Goal: Obtain resource: Download file/media

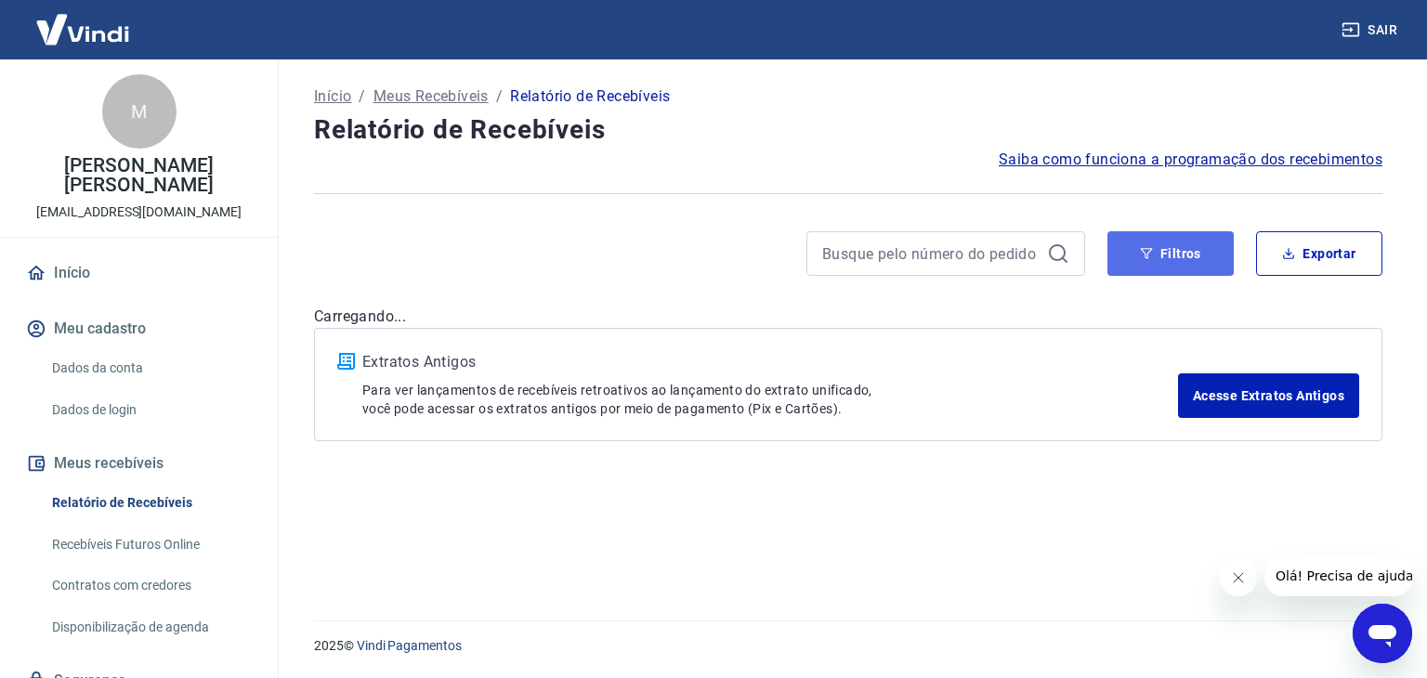
click at [1170, 251] on button "Filtros" at bounding box center [1170, 253] width 126 height 45
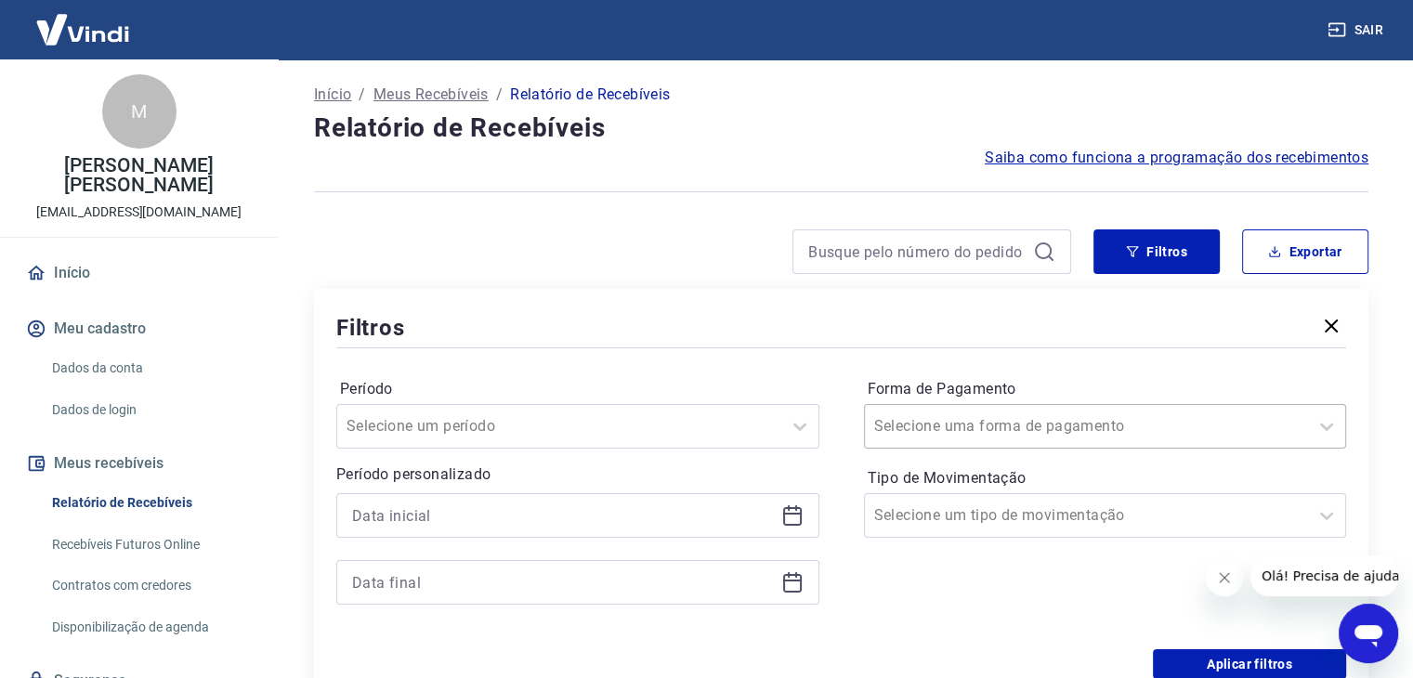
click at [984, 445] on div "Selecione uma forma de pagamento" at bounding box center [1105, 426] width 483 height 45
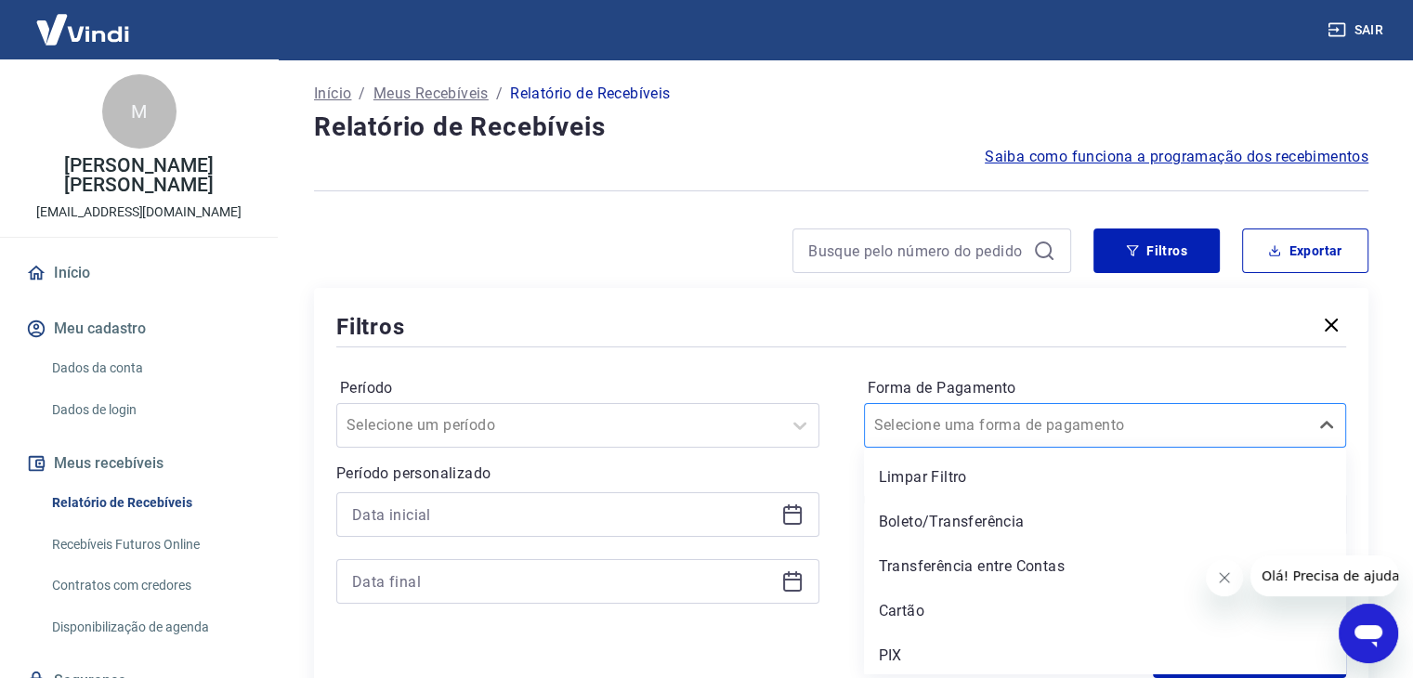
scroll to position [4, 0]
click at [914, 603] on div "Cartão" at bounding box center [1105, 610] width 483 height 37
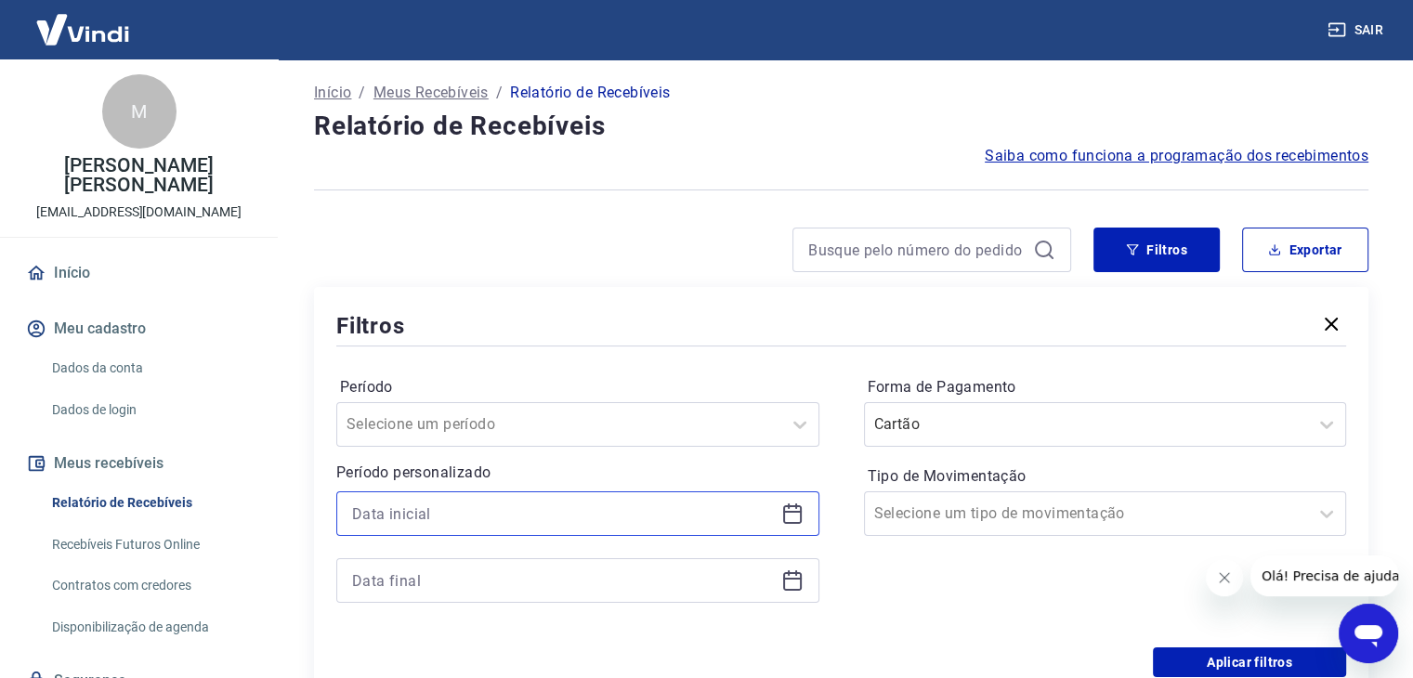
click at [635, 505] on input at bounding box center [563, 514] width 422 height 28
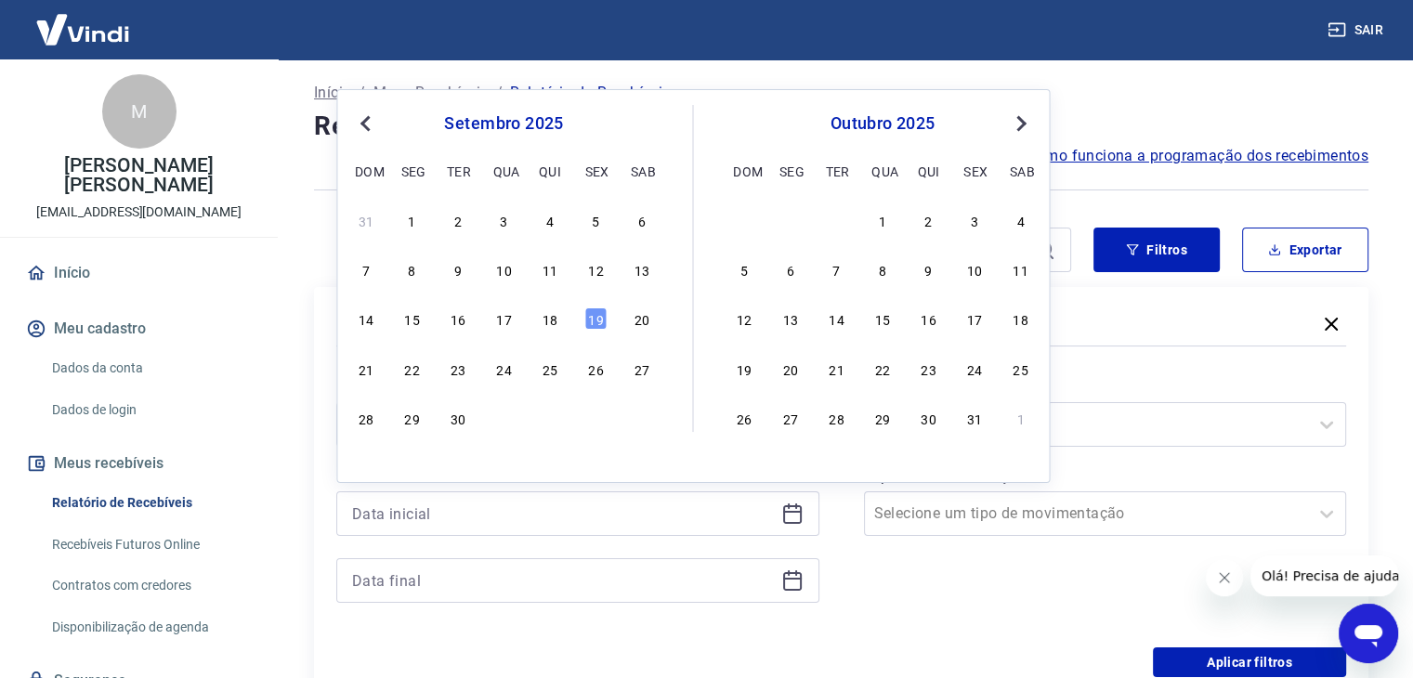
click at [555, 322] on div "18" at bounding box center [550, 318] width 22 height 22
type input "[DATE]"
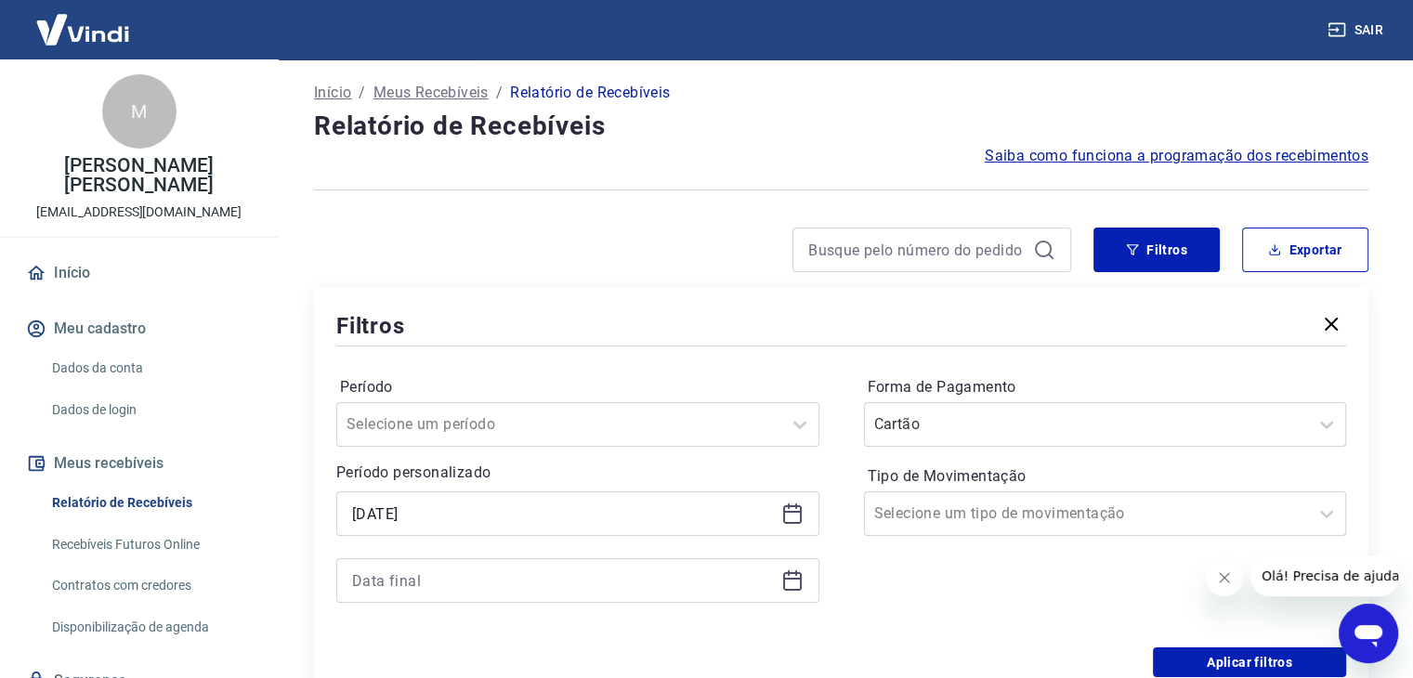
click at [494, 595] on div at bounding box center [577, 580] width 483 height 45
click at [555, 586] on input at bounding box center [563, 581] width 422 height 28
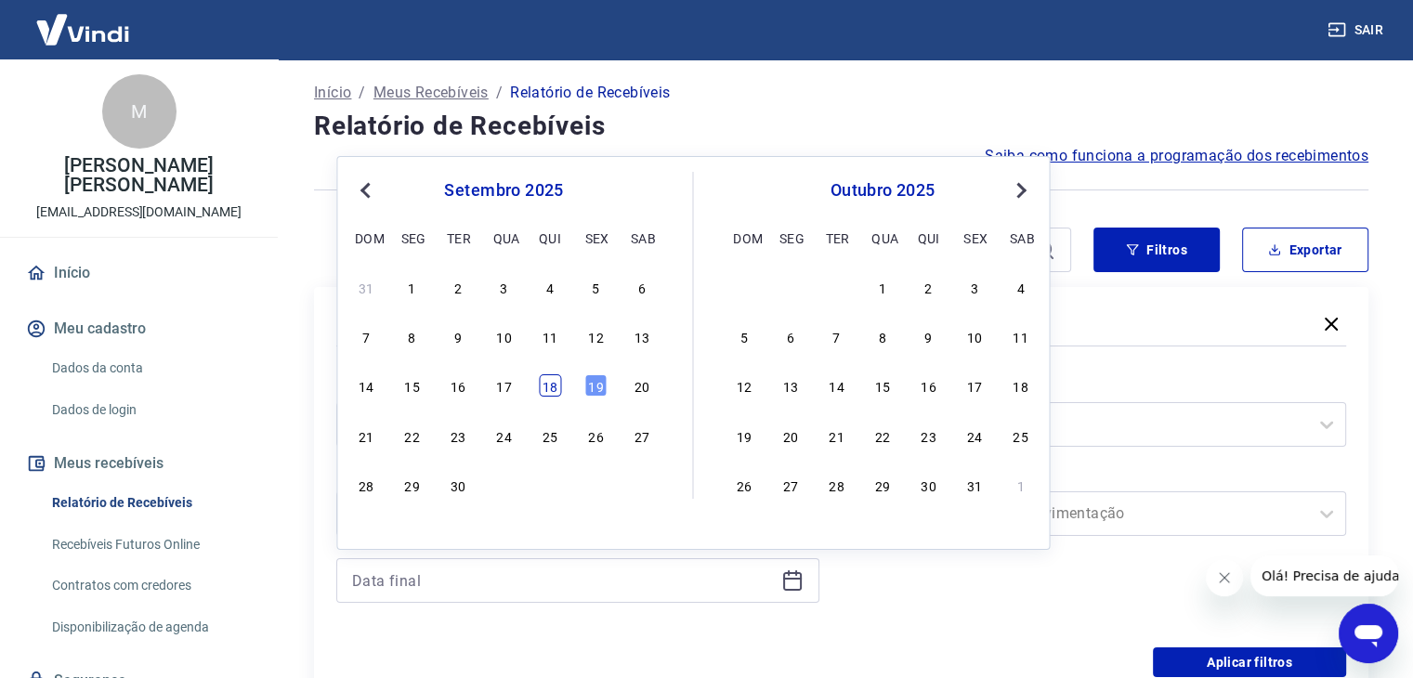
click at [550, 388] on div "18" at bounding box center [550, 385] width 22 height 22
type input "[DATE]"
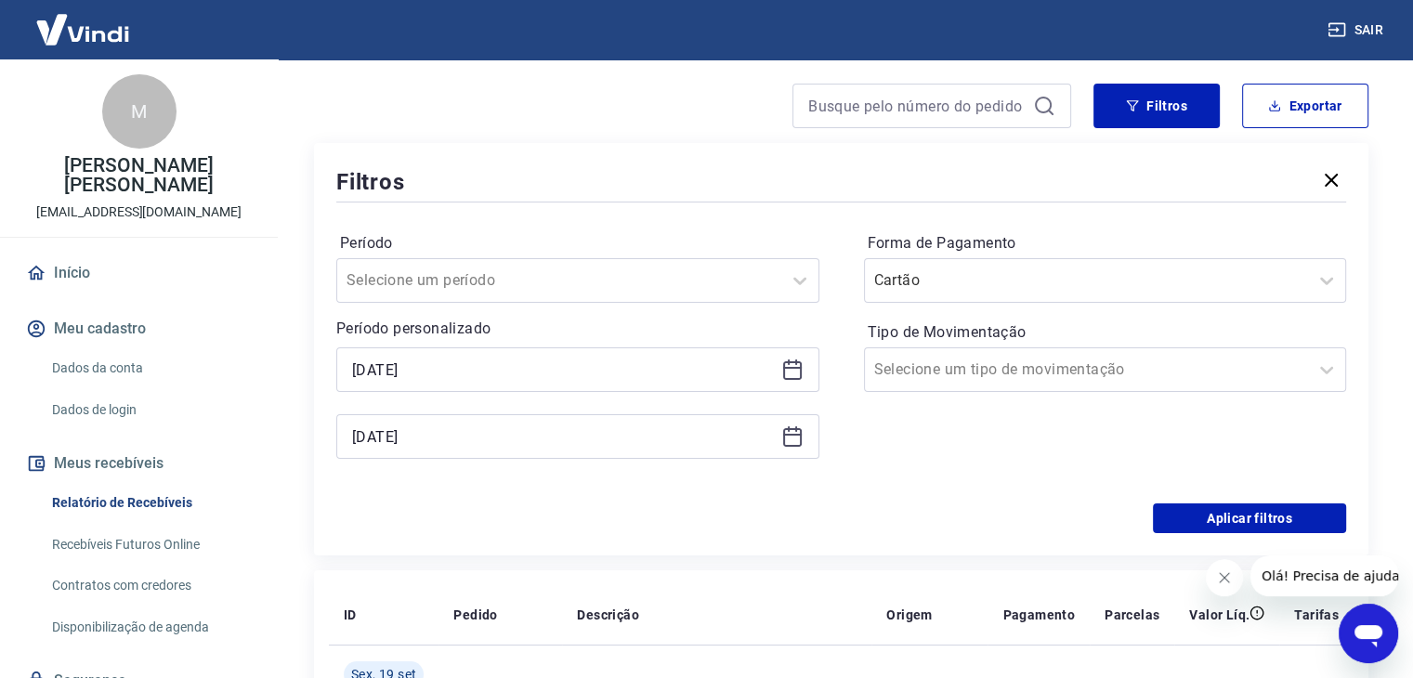
scroll to position [189, 0]
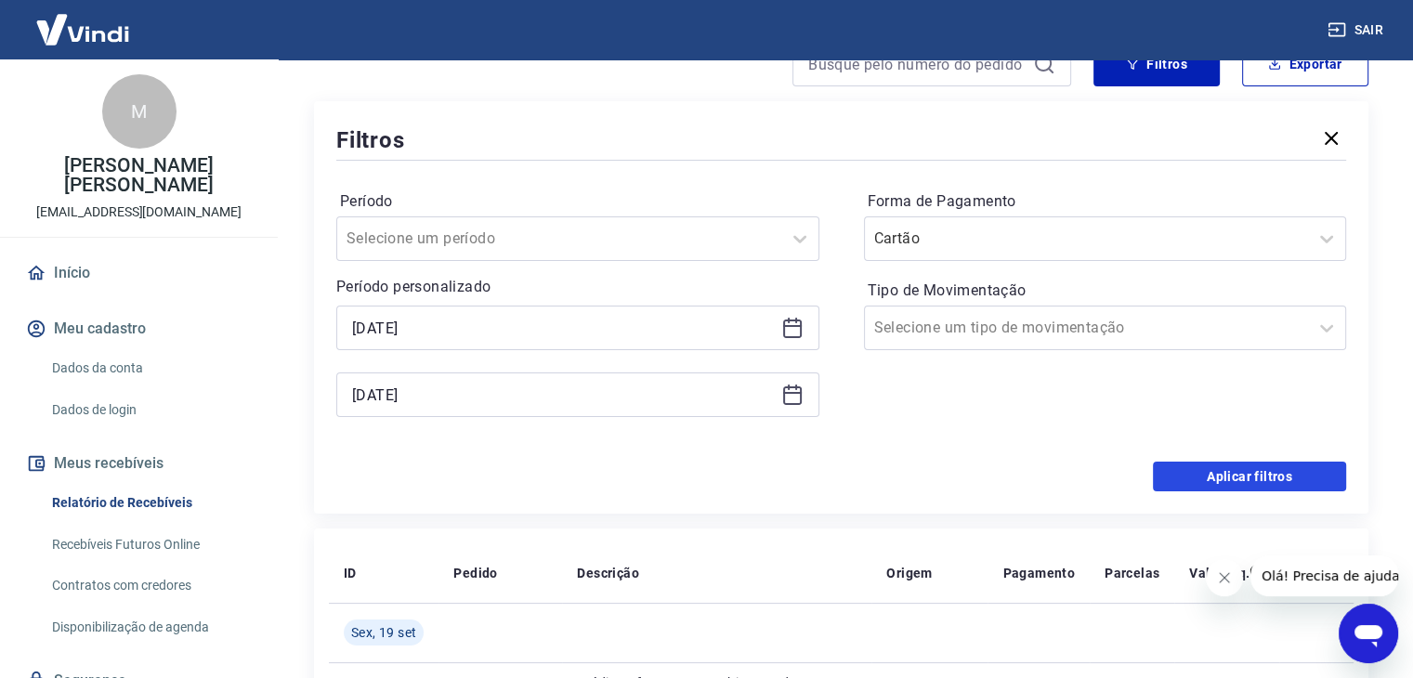
click at [1235, 480] on button "Aplicar filtros" at bounding box center [1249, 477] width 193 height 30
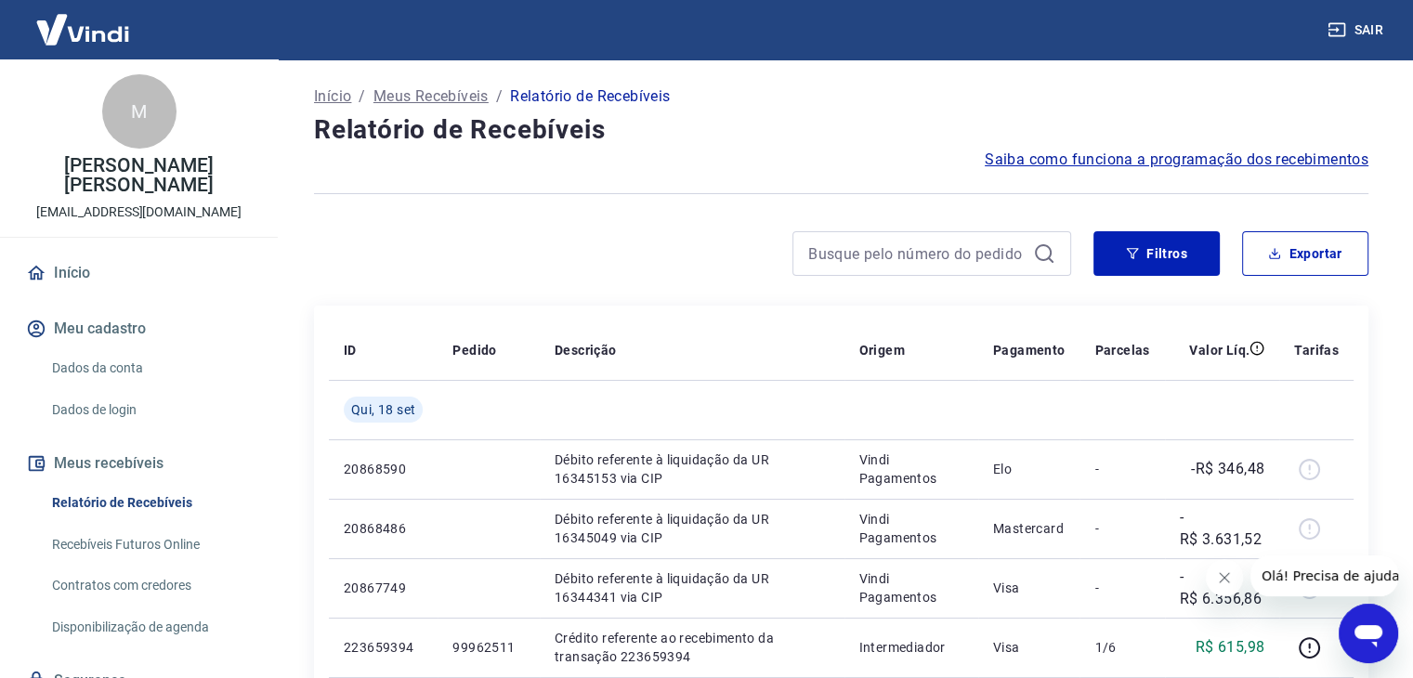
click at [1338, 278] on div "Filtros Exportar" at bounding box center [841, 260] width 1054 height 59
click at [1330, 262] on button "Exportar" at bounding box center [1305, 253] width 126 height 45
type input "[DATE]"
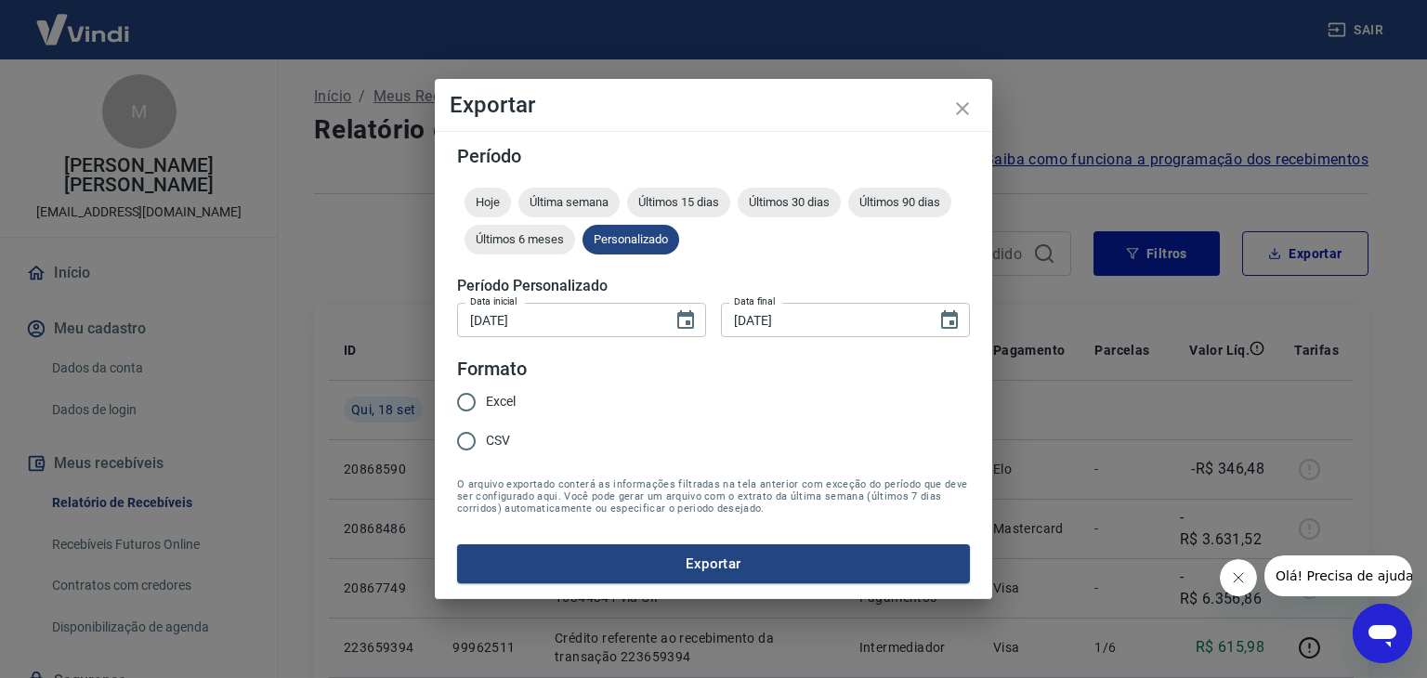
click at [509, 396] on span "Excel" at bounding box center [501, 402] width 30 height 20
click at [472, 391] on input "Excel" at bounding box center [466, 402] width 39 height 39
radio input "true"
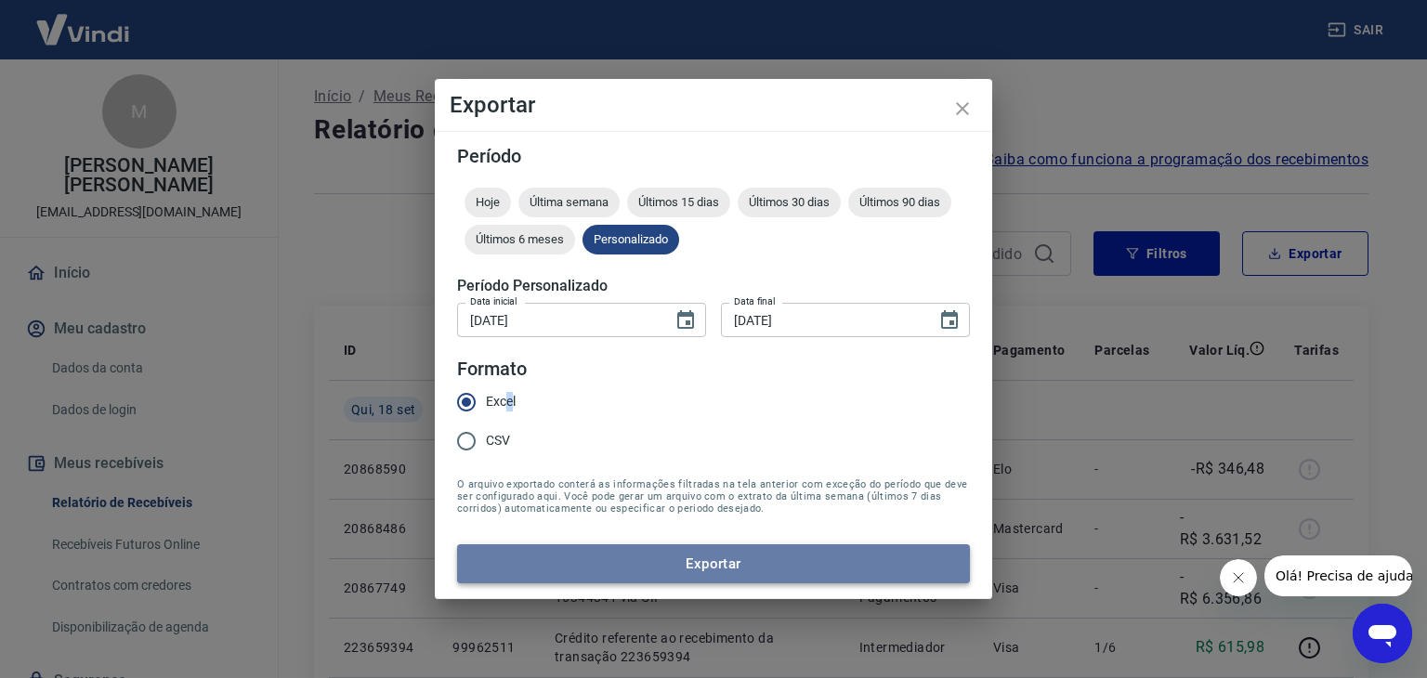
click at [655, 567] on button "Exportar" at bounding box center [713, 563] width 513 height 39
